Goal: Information Seeking & Learning: Understand process/instructions

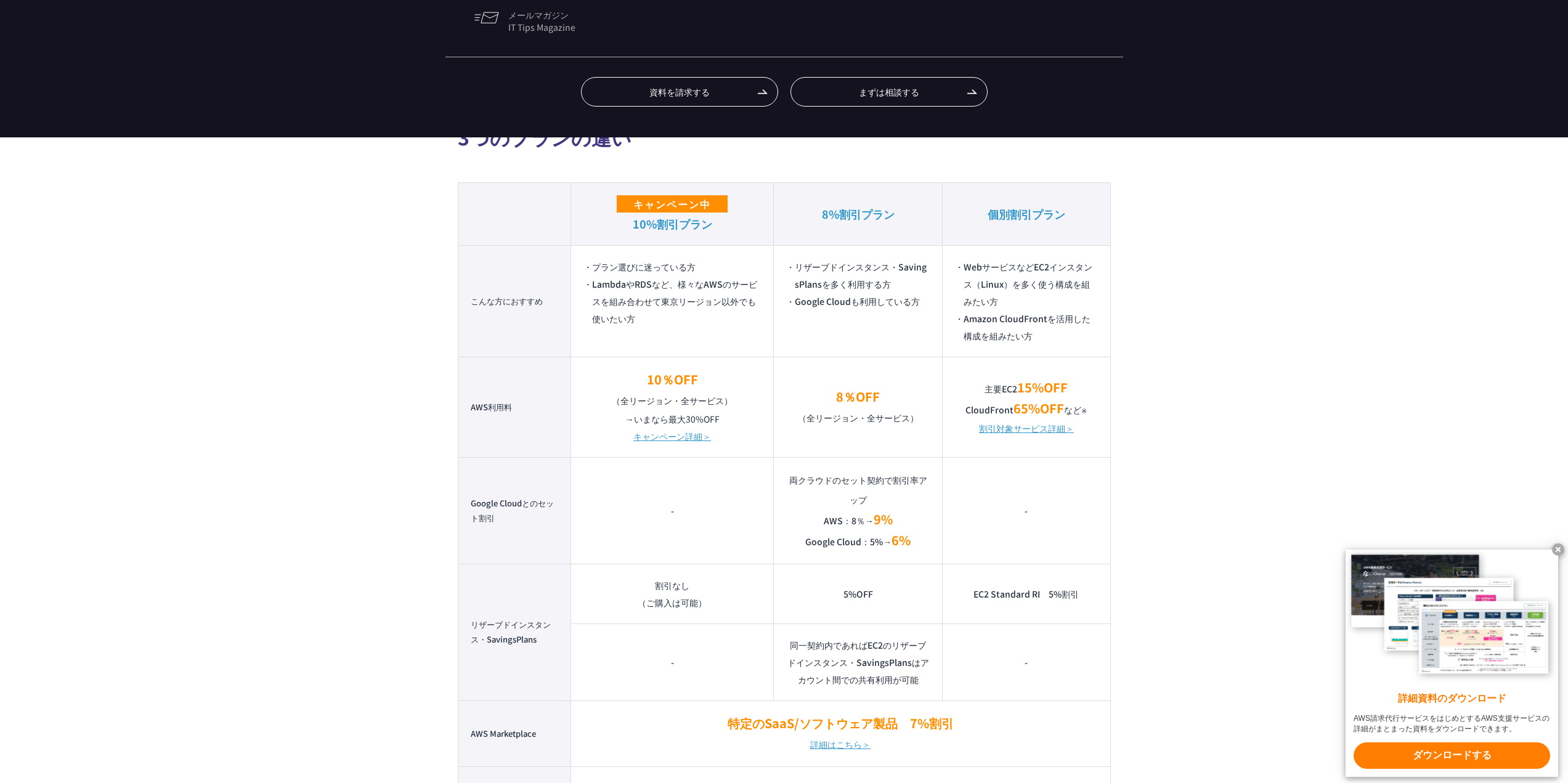
click at [1087, 284] on li "WebサービスなどEC2インスタンス（Linux）を多く使う構成を組みたい方" at bounding box center [1026, 284] width 143 height 52
click at [1061, 329] on li "Amazon CloudFrontを活用した構成を組みたい方" at bounding box center [1026, 327] width 143 height 34
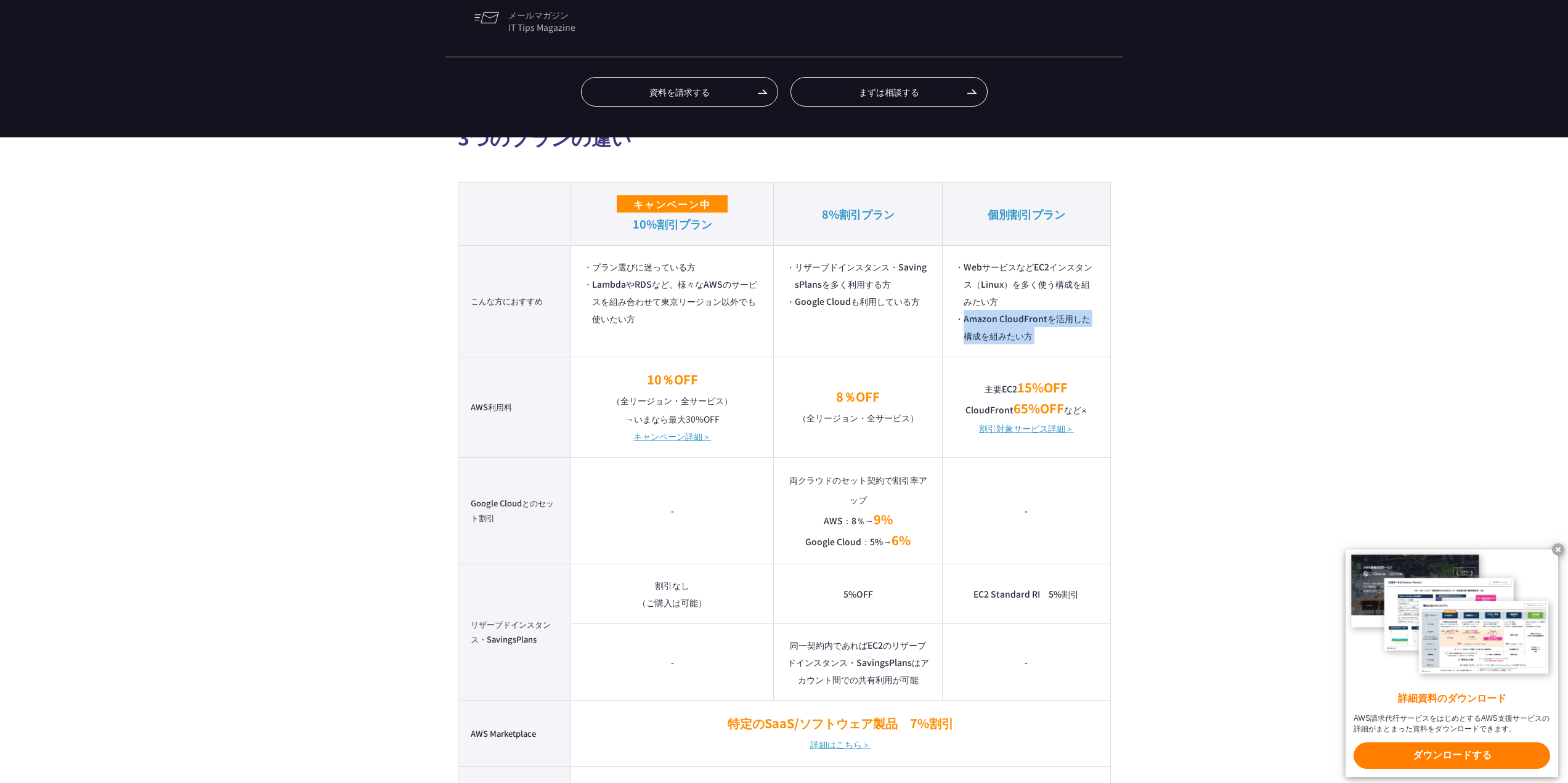
click at [1061, 329] on li "Amazon CloudFrontを活用した構成を組みたい方" at bounding box center [1026, 327] width 143 height 34
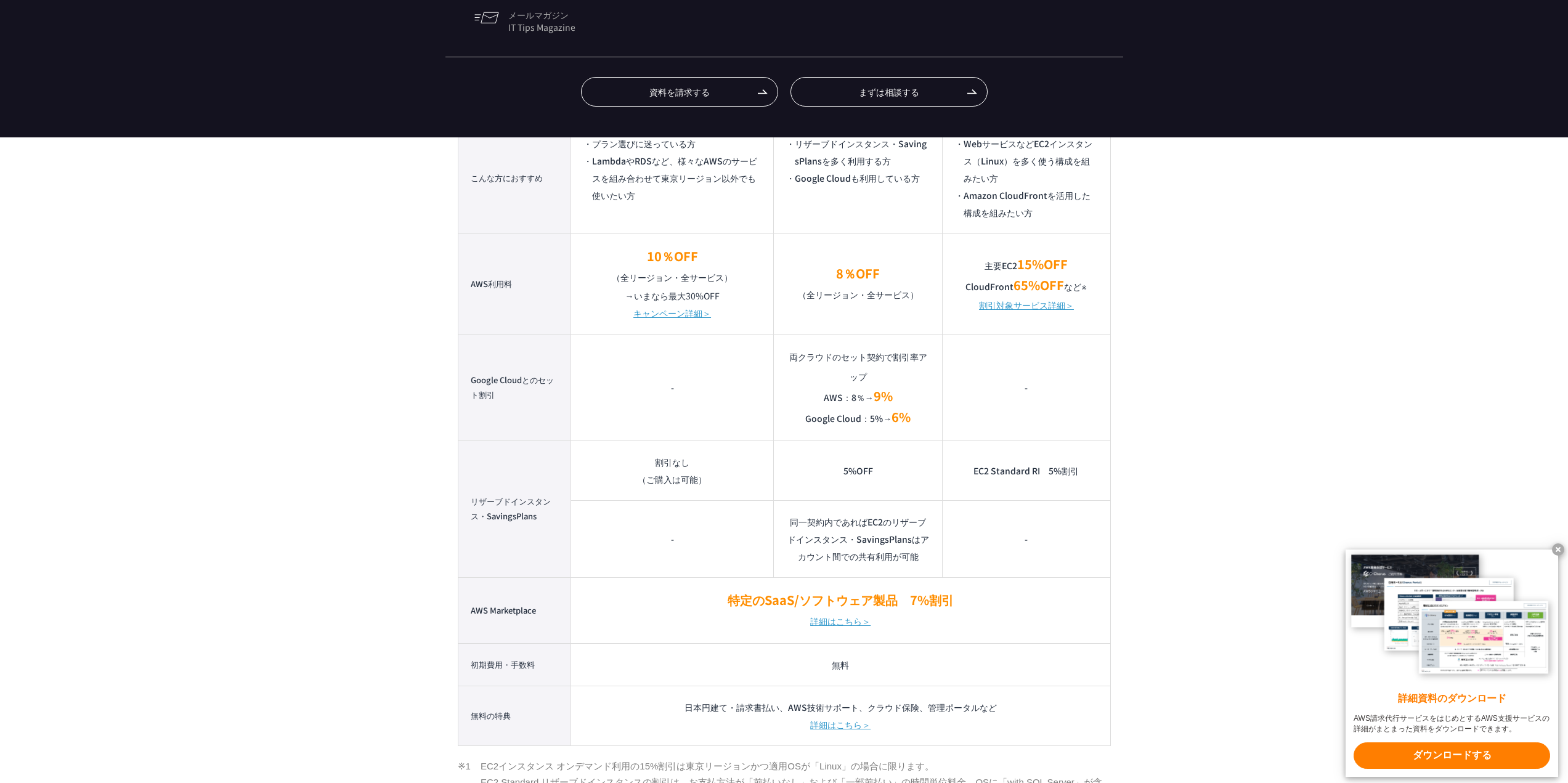
click at [1030, 89] on em "個別割引プラン" at bounding box center [1027, 90] width 78 height 16
copy table "個別割引プラン"
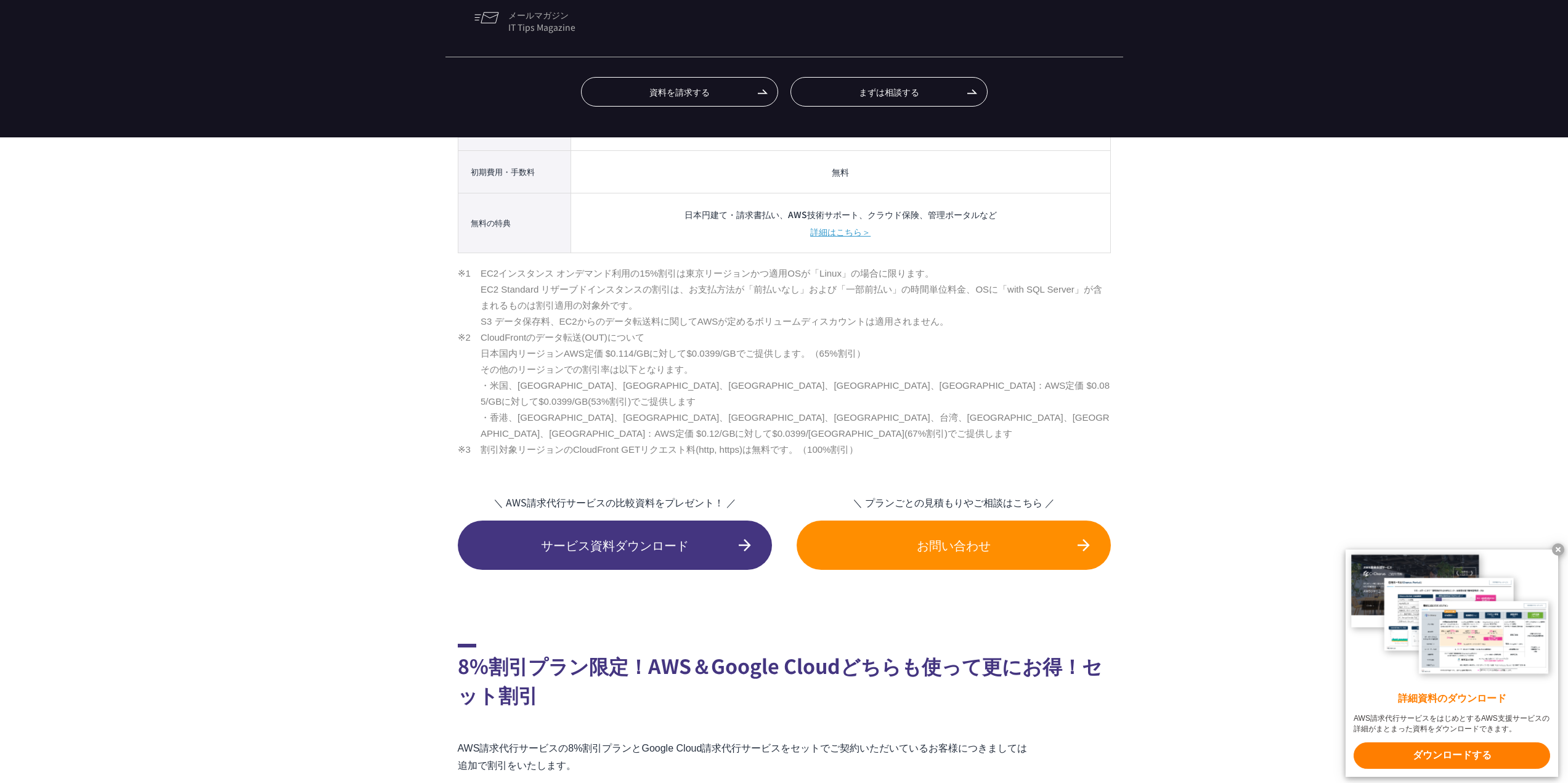
scroll to position [740, 0]
